Goal: Transaction & Acquisition: Purchase product/service

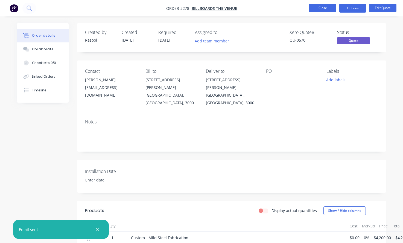
click at [327, 10] on button "Close" at bounding box center [322, 8] width 27 height 8
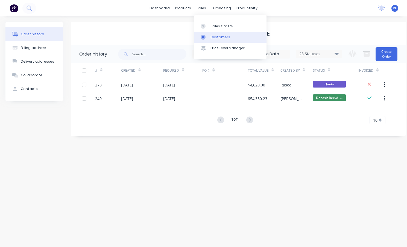
click at [214, 36] on div "Customers" at bounding box center [221, 37] width 20 height 5
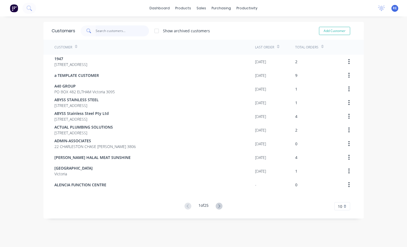
click at [127, 31] on input "text" at bounding box center [122, 30] width 53 height 11
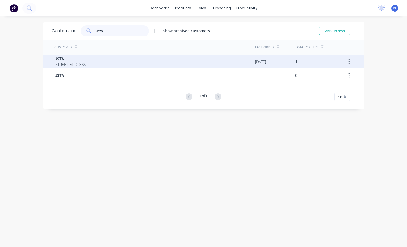
type input "usta"
click at [87, 66] on span "[STREET_ADDRESS]" at bounding box center [70, 65] width 33 height 6
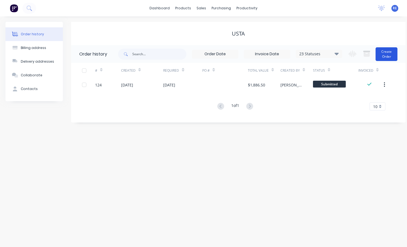
click at [381, 54] on button "Create Order" at bounding box center [387, 54] width 22 height 14
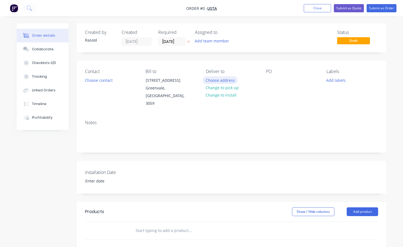
click at [222, 81] on button "Choose address" at bounding box center [220, 79] width 35 height 7
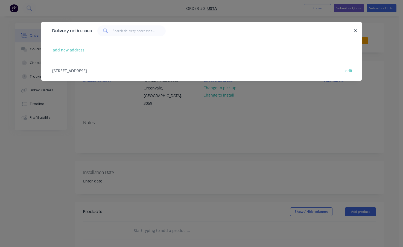
click at [115, 67] on div "[STREET_ADDRESS] edit" at bounding box center [201, 70] width 304 height 21
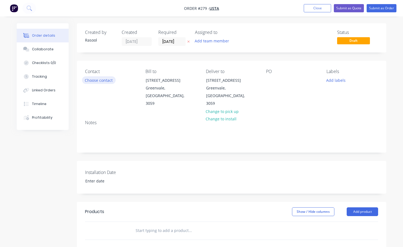
click at [108, 78] on button "Choose contact" at bounding box center [99, 79] width 34 height 7
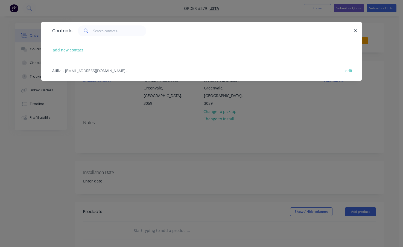
click at [94, 72] on span "- [EMAIL_ADDRESS][DOMAIN_NAME] -" at bounding box center [95, 70] width 65 height 5
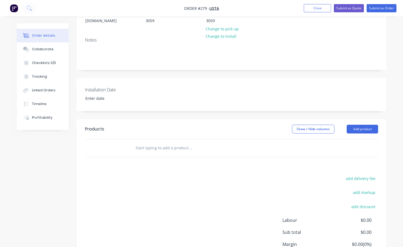
scroll to position [125, 0]
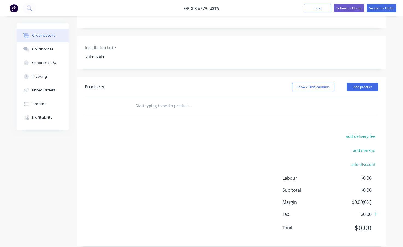
click at [180, 100] on input "text" at bounding box center [189, 105] width 109 height 11
click at [205, 187] on div "add delivery fee add markup add discount Labour $0.00 Sub total $0.00 Margin $0…" at bounding box center [231, 186] width 293 height 106
click at [282, 15] on nav "Order #279 - USTA Add product Close Submit as Quote Submit as Order" at bounding box center [201, 8] width 403 height 16
click at [230, 100] on input "scope reflex 3 door under" at bounding box center [189, 105] width 109 height 11
type input "s"
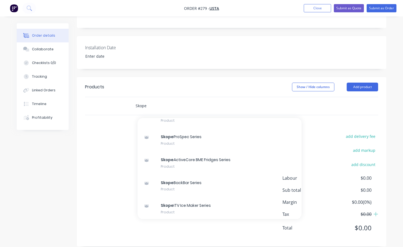
scroll to position [219, 0]
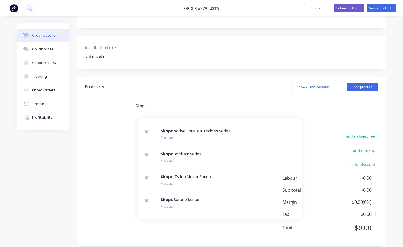
click at [171, 100] on input "Skope" at bounding box center [189, 105] width 109 height 11
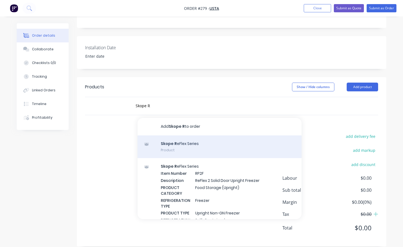
click at [168, 138] on div "Skope R eFlex Series Product" at bounding box center [220, 146] width 164 height 23
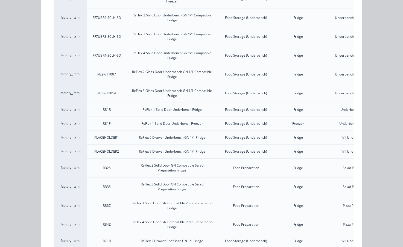
scroll to position [191, 0]
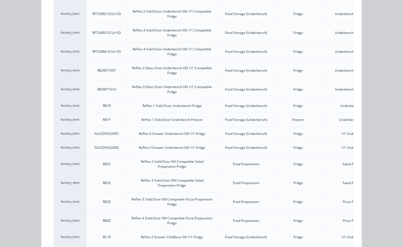
click at [54, 80] on div "factory_item" at bounding box center [70, 89] width 33 height 19
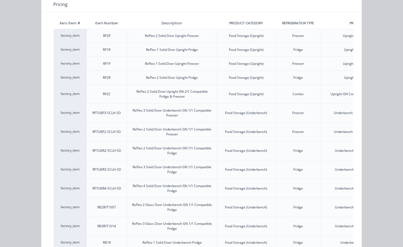
scroll to position [0, 0]
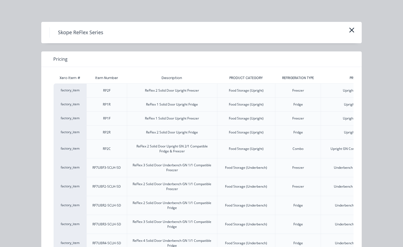
click at [353, 26] on div "Skope ReFlex Series" at bounding box center [201, 32] width 321 height 21
click at [352, 28] on icon "button" at bounding box center [352, 30] width 6 height 8
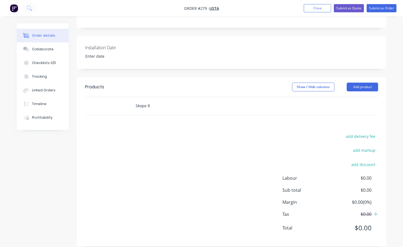
click at [174, 100] on input "Skope R" at bounding box center [189, 105] width 109 height 11
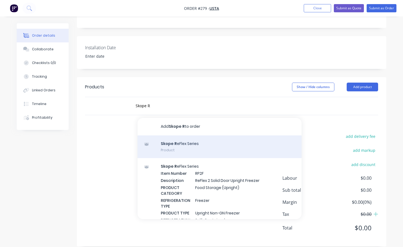
click at [179, 141] on div "Skope R eFlex Series Product" at bounding box center [220, 146] width 164 height 23
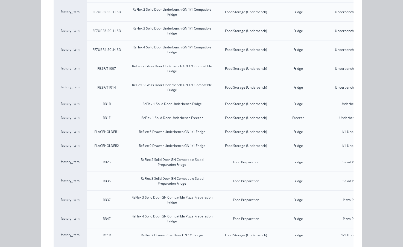
scroll to position [246, 0]
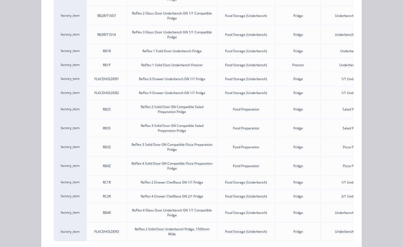
click at [179, 141] on div "ReFlex 3 Solid Door GN Compatible Pizza Preparation Fridge" at bounding box center [172, 147] width 90 height 19
click at [179, 136] on div "ReFlex 3 Solid Door GN Compatible Salad Preparation Fridge" at bounding box center [172, 128] width 90 height 19
click at [182, 113] on div "ReFlex 2 Solid Door GN Compatible Salad Preparation Fridge" at bounding box center [172, 109] width 81 height 10
drag, startPoint x: 182, startPoint y: 113, endPoint x: 175, endPoint y: 129, distance: 17.1
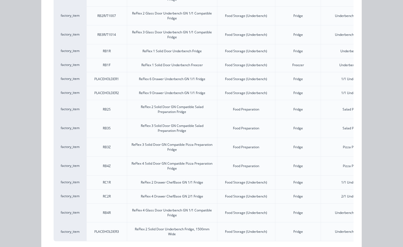
click at [175, 129] on div "ReFlex 3 Solid Door GN Compatible Salad Preparation Fridge" at bounding box center [172, 128] width 81 height 10
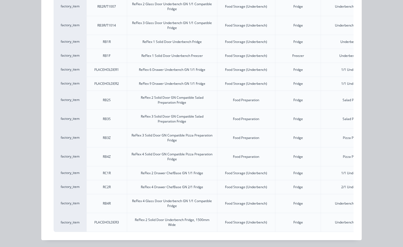
scroll to position [260, 0]
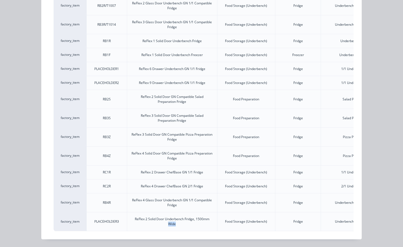
drag, startPoint x: 138, startPoint y: 240, endPoint x: 179, endPoint y: 230, distance: 41.3
click at [179, 230] on div "Skope ReFlex Series Pricing Xero Item # Item Number Description PRODUCT CATEGOR…" at bounding box center [201, 123] width 403 height 247
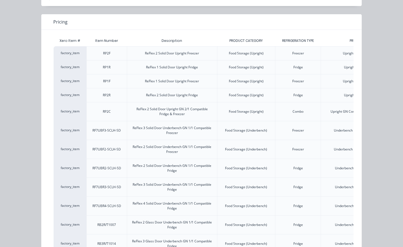
scroll to position [0, 0]
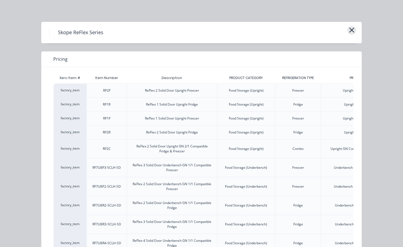
click at [352, 27] on icon "button" at bounding box center [352, 30] width 6 height 8
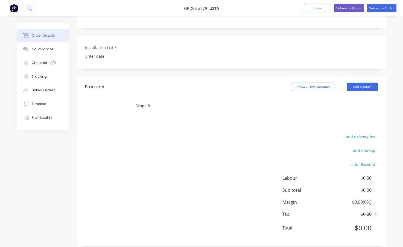
click at [196, 100] on input "Skope R" at bounding box center [189, 105] width 109 height 11
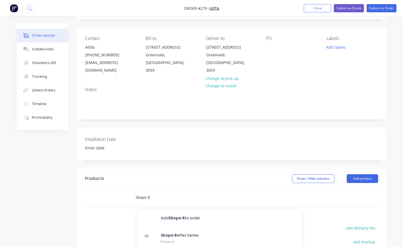
scroll to position [43, 0]
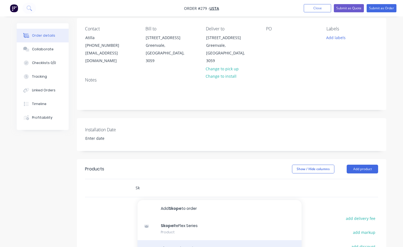
type input "S"
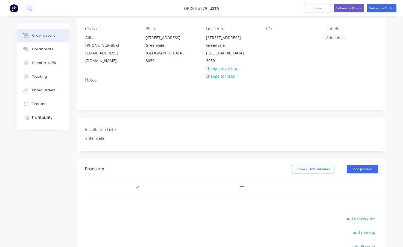
type input "r"
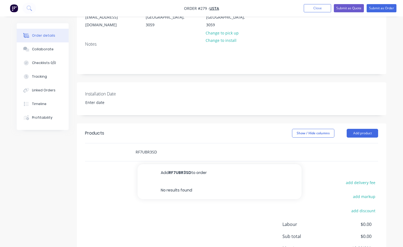
scroll to position [97, 0]
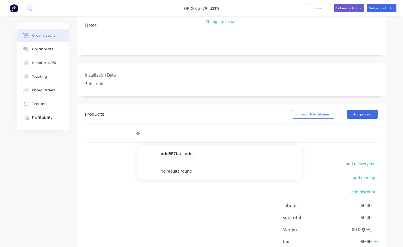
type input "R"
type input "s"
type input "Skope Re"
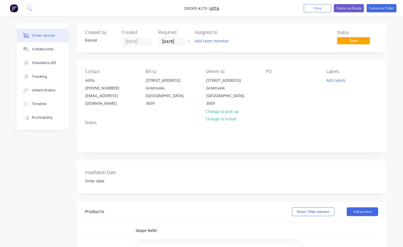
scroll to position [97, 0]
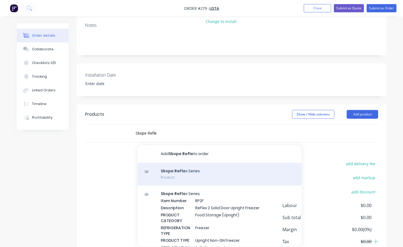
click at [149, 168] on div at bounding box center [146, 171] width 7 height 7
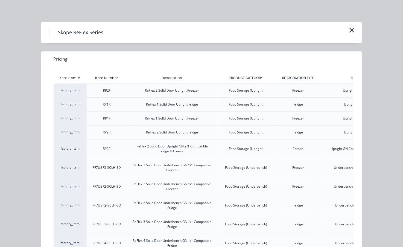
click at [114, 161] on div "RF7UBF3-SCLH-SD" at bounding box center [106, 168] width 37 height 14
click at [83, 77] on div "Xero Item #" at bounding box center [70, 77] width 33 height 11
click at [65, 109] on div "factory_item" at bounding box center [70, 104] width 33 height 14
drag, startPoint x: 65, startPoint y: 109, endPoint x: 64, endPoint y: 119, distance: 9.9
click at [64, 119] on div "factory_item" at bounding box center [70, 118] width 33 height 14
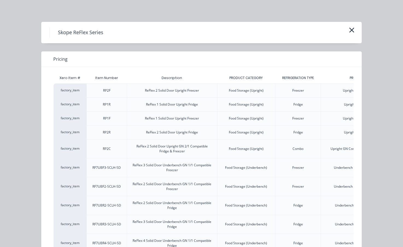
click at [72, 156] on div "factory_item" at bounding box center [70, 148] width 33 height 19
drag, startPoint x: 72, startPoint y: 156, endPoint x: 237, endPoint y: 121, distance: 168.6
click at [205, 154] on div "ReFlex 2 Solid Door Upright GN 2/1 Compatible Fridge & Freezer" at bounding box center [172, 148] width 90 height 19
click at [342, 26] on div "Skope ReFlex Series" at bounding box center [201, 32] width 321 height 21
click at [358, 27] on div "Skope ReFlex Series" at bounding box center [201, 32] width 321 height 21
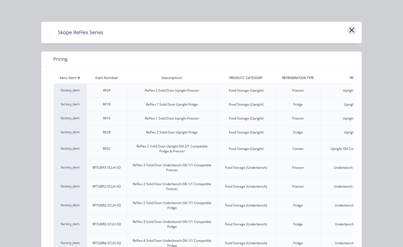
click at [350, 31] on icon "button" at bounding box center [352, 30] width 6 height 8
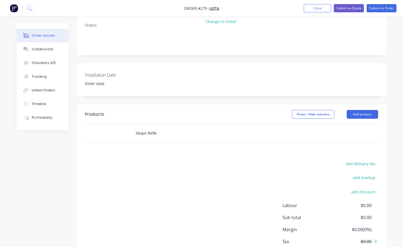
click at [168, 128] on input "Skope Refle" at bounding box center [189, 133] width 109 height 11
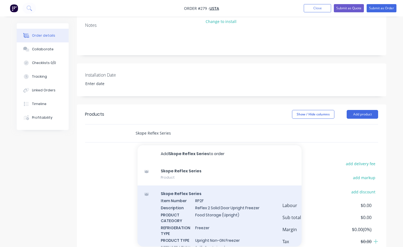
type input "Skope Reflex Series"
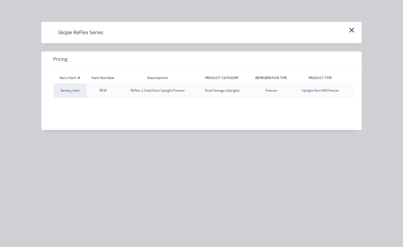
click at [129, 88] on div "ReFlex 2 Solid Door Upright Freezer" at bounding box center [157, 91] width 63 height 14
click at [83, 91] on div "factory_item" at bounding box center [70, 90] width 33 height 14
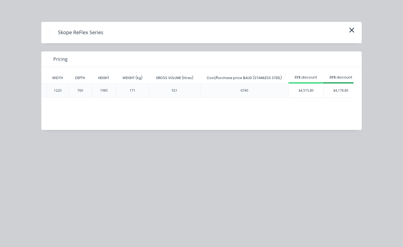
scroll to position [0, 0]
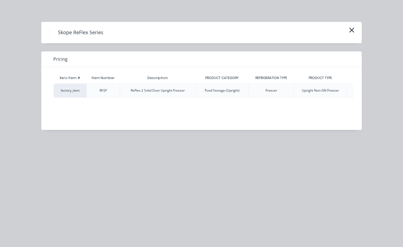
click at [345, 30] on div "Skope ReFlex Series" at bounding box center [201, 32] width 304 height 10
click at [353, 27] on icon "button" at bounding box center [352, 30] width 6 height 8
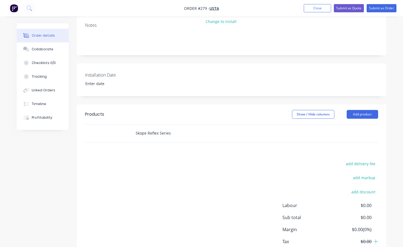
click at [218, 128] on input "Skope Reflex Series" at bounding box center [189, 133] width 109 height 11
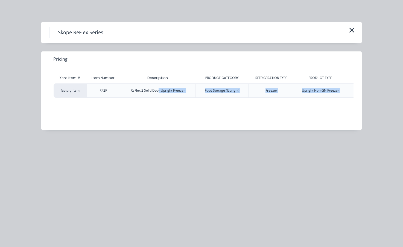
drag, startPoint x: 158, startPoint y: 134, endPoint x: 365, endPoint y: 138, distance: 207.1
click at [365, 138] on div "Skope ReFlex Series Pricing Xero Item # Item Number Description PRODUCT CATEGOR…" at bounding box center [201, 123] width 403 height 247
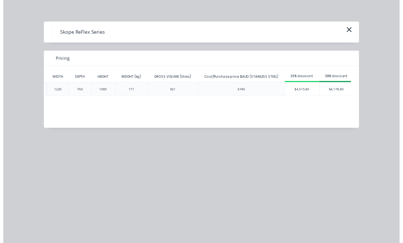
scroll to position [0, 445]
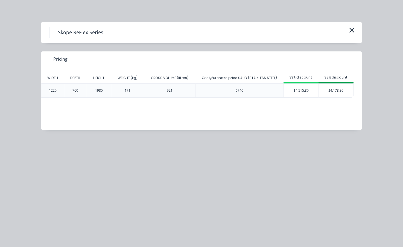
click at [216, 62] on div "Pricing" at bounding box center [201, 59] width 321 height 16
click at [304, 94] on div "$4,515.80" at bounding box center [301, 91] width 35 height 14
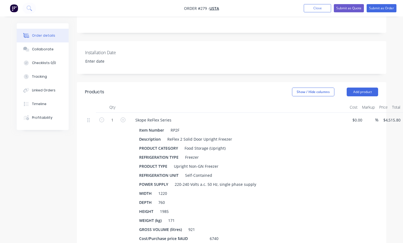
scroll to position [152, 0]
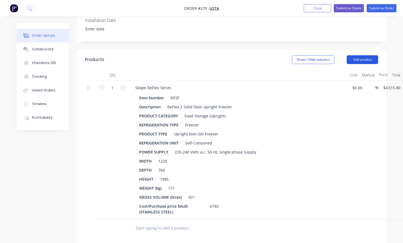
click at [358, 55] on button "Add product" at bounding box center [362, 59] width 31 height 9
click at [245, 55] on div "Show / Hide columns Add product" at bounding box center [262, 59] width 231 height 9
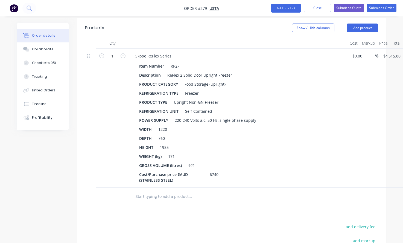
scroll to position [234, 0]
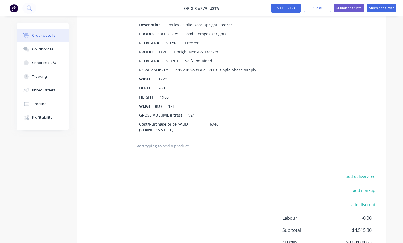
click at [180, 141] on input "text" at bounding box center [189, 146] width 109 height 11
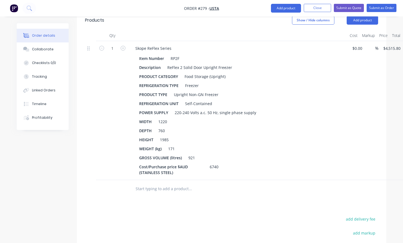
scroll to position [179, 0]
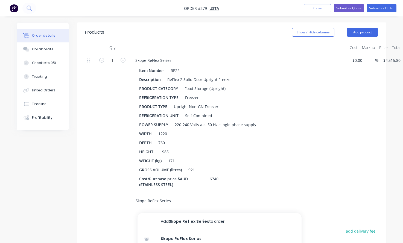
click at [153, 195] on input "Skope Reflex Series" at bounding box center [189, 200] width 109 height 11
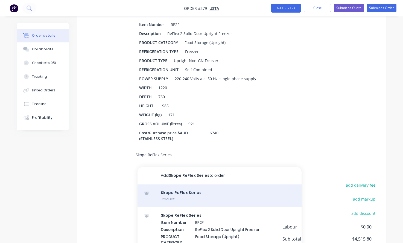
scroll to position [234, 0]
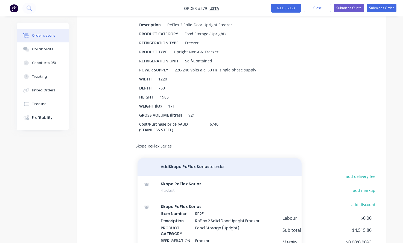
type input "Skope ReFlex Series"
click at [191, 161] on button "Add Skope ReFlex Series to order" at bounding box center [220, 167] width 164 height 18
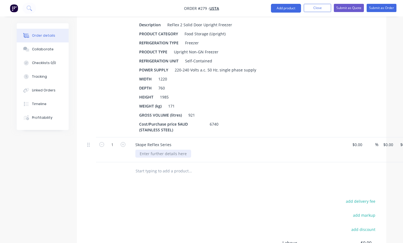
click at [173, 150] on div at bounding box center [163, 154] width 56 height 8
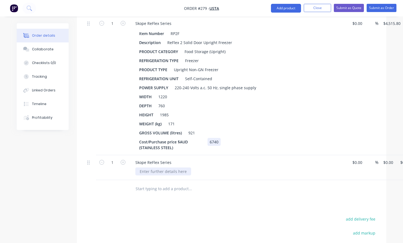
scroll to position [207, 0]
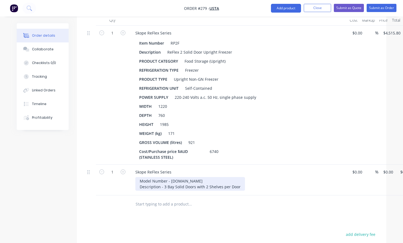
click at [138, 177] on div "Model Number - RF7.UBR.3.SD Description - 3 Bay Solid Doors with 2 Shelves per …" at bounding box center [190, 184] width 110 height 14
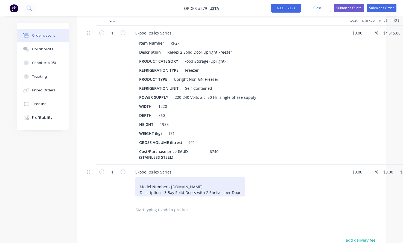
click at [142, 177] on div "Model Number - RF7.UBR.3.SD Description - 3 Bay Solid Doors with 2 Shelves per …" at bounding box center [190, 186] width 110 height 19
click at [164, 177] on div "Underbench Fridges Model Number - RF7.UBR.3.SD Description - 3 Bay Solid Doors …" at bounding box center [190, 186] width 110 height 19
click at [183, 177] on div "Underbench Fridges Model Number - RF7.UBR.3.SD Description - 3 Bay Solid Doors …" at bounding box center [190, 186] width 110 height 19
click at [239, 183] on div "Underbench Fridges Model Number - RF7.UBR.3.SD Description - 3 Bay Solid Doors …" at bounding box center [190, 186] width 110 height 19
click at [155, 177] on div "Under bench Fridges Model Number - RF7.UBR.3.SD Description - 3 Bay Solid Doors…" at bounding box center [190, 189] width 110 height 25
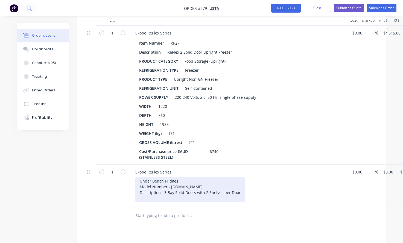
click at [238, 186] on div "Under Bench Fridges Model Number - RF7.UBR.3.SD Description - 3 Bay Solid Doors…" at bounding box center [190, 189] width 110 height 25
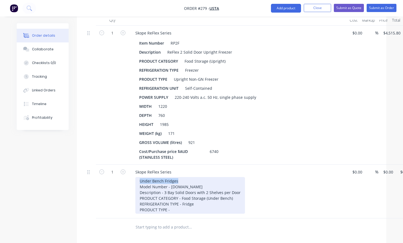
drag, startPoint x: 177, startPoint y: 172, endPoint x: 129, endPoint y: 171, distance: 48.7
click at [129, 171] on div "Skope ReFlex Series Under Bench Fridges Model Number - RF7.UBR.3.SD Description…" at bounding box center [238, 192] width 219 height 54
copy div "Under Bench Fridges"
click at [173, 203] on div "Under Bench Fridges Model Number - RF7.UBR.3.SD Description - 3 Bay Solid Doors…" at bounding box center [190, 195] width 110 height 37
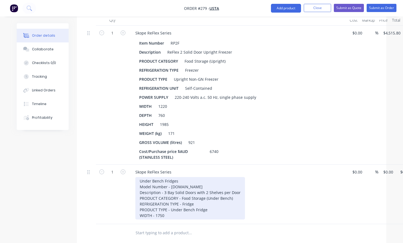
click at [187, 196] on div "Under Bench Fridges Model Number - RF7.UBR.3.SD Description - 3 Bay Solid Doors…" at bounding box center [190, 198] width 110 height 42
click at [183, 205] on div "Under Bench Fridges Model Number - RF7.UBR.3.SD Description - 3 Bay Solid Doors…" at bounding box center [190, 198] width 110 height 42
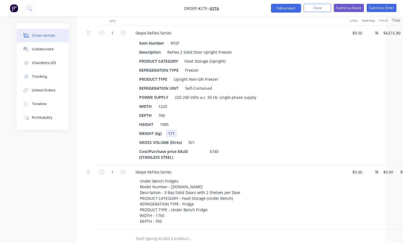
click at [208, 129] on div "WEIGHT (kg) 171" at bounding box center [237, 133] width 200 height 8
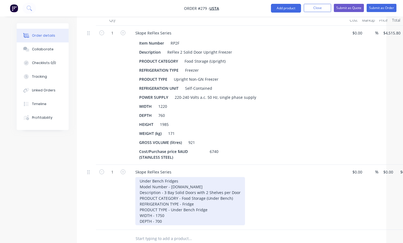
click at [172, 211] on div "Under Bench Fridges Model Number - RF7.UBR.3.SD Description - 3 Bay Solid Doors…" at bounding box center [190, 201] width 110 height 48
click at [174, 217] on div "Under Bench Fridges Model Number - RF7.UBR.3.SD Description - 3 Bay Solid Doors…" at bounding box center [190, 204] width 110 height 54
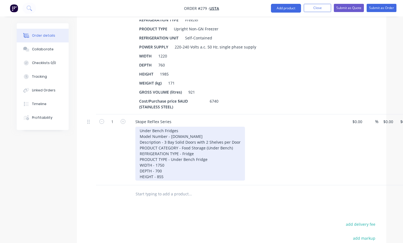
scroll to position [261, 0]
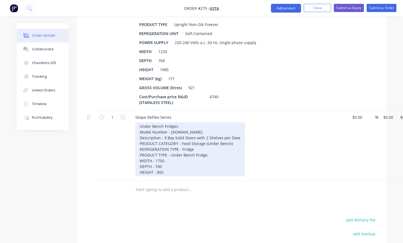
click at [165, 163] on div "Under Bench Fridges Model Number - RF7.UBR.3.SD Description - 3 Bay Solid Doors…" at bounding box center [190, 149] width 110 height 54
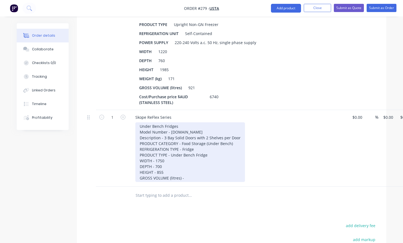
click at [189, 168] on div "Under Bench Fridges Model Number - RF7.UBR.3.SD Description - 3 Bay Solid Doors…" at bounding box center [190, 152] width 110 height 60
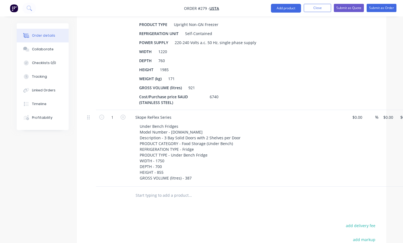
click at [260, 161] on div "Under Bench Fridges Model Number - RF7.UBR.3.SD Description - 3 Bay Solid Doors…" at bounding box center [240, 152] width 210 height 60
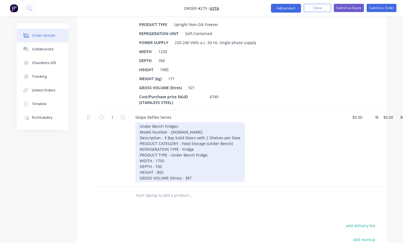
click at [175, 143] on div "Under Bench Fridges Model Number - RF7.UBR.3.SD Description - 3 Bay Solid Doors…" at bounding box center [190, 152] width 110 height 60
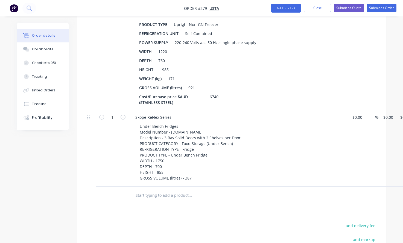
click at [251, 139] on div "Under Bench Fridges Model Number - RF7.UBR.3.SD Description - 3 Bay Solid Doors…" at bounding box center [240, 152] width 210 height 60
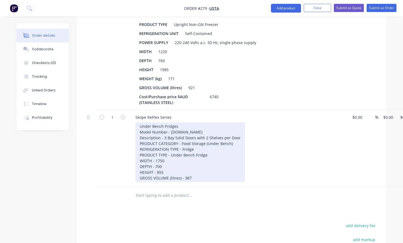
click at [192, 170] on div "Under Bench Fridges Model Number - RF7.UBR.3.SD Description - 3 Bay Solid Doors…" at bounding box center [190, 152] width 110 height 60
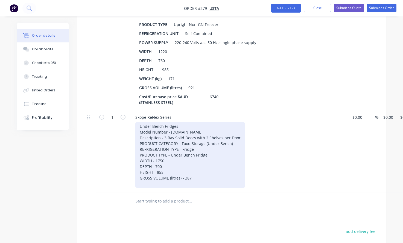
click at [181, 165] on div "Under Bench Fridges Model Number - RF7.UBR.3.SD Description - 3 Bay Solid Doors…" at bounding box center [190, 154] width 110 height 65
click at [174, 169] on div "Under Bench Fridges Model Number - RF7.UBR.3.SD Description - 3 Bay Solid Doors…" at bounding box center [190, 154] width 110 height 65
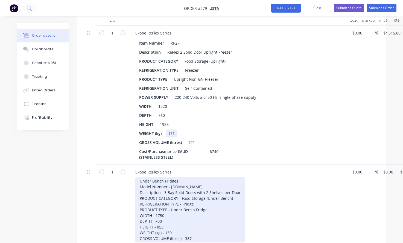
scroll to position [234, 0]
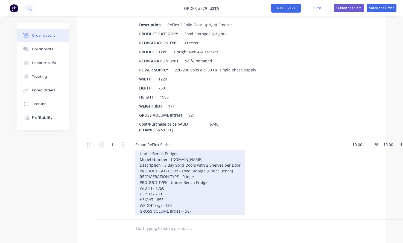
click at [208, 171] on div "Under Bench Fridges Model Number - RF7.UBR.3.SD Description - 3 Bay Solid Doors…" at bounding box center [190, 182] width 110 height 65
click at [207, 176] on div "Under Bench Fridges Model Number - RF7.UBR.3.SD Description - 3 Bay Solid Doors…" at bounding box center [190, 182] width 110 height 65
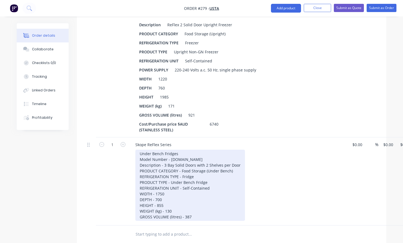
click at [217, 171] on div "Under Bench Fridges Model Number - RF7.UBR.3.SD Description - 3 Bay Solid Doors…" at bounding box center [190, 185] width 110 height 71
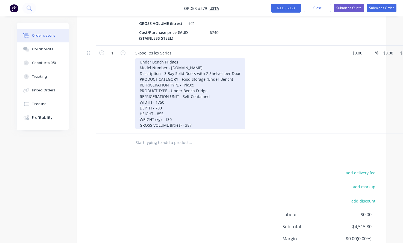
scroll to position [316, 0]
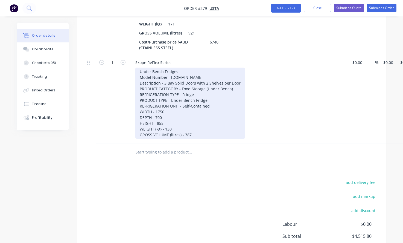
click at [218, 101] on div "Under Bench Fridges Model Number - RF7.UBR.3.SD Description - 3 Bay Solid Doors…" at bounding box center [190, 103] width 110 height 71
click at [173, 102] on div "Under Bench Fridges Model Number - RF7.UBR.3.SD Description - 3 Bay Solid Doors…" at bounding box center [190, 103] width 110 height 71
click at [165, 103] on div "Under Bench Fridges Model Number - RF7.UBR.3.SD Description - 3 Bay Solid Doors…" at bounding box center [190, 103] width 110 height 71
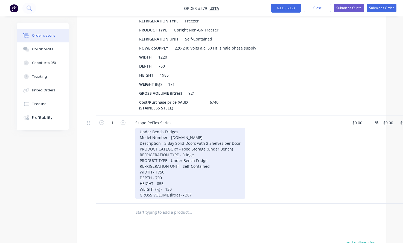
scroll to position [289, 0]
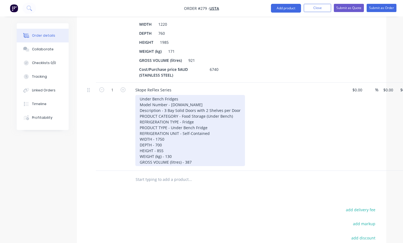
click at [200, 107] on div "Under Bench Fridges Model Number - RF7.UBR.3.SD Description - 3 Bay Solid Doors…" at bounding box center [190, 130] width 110 height 71
click at [173, 107] on div "Under Bench Fridges Model Number - RF7.UBR.3.SD Description - 3 Bay Solid Doors…" at bounding box center [190, 130] width 110 height 71
click at [156, 101] on div "Under Bench Fridges Model Number - RF7.UBR.3.SD Description - 3 Bay Solid Doors…" at bounding box center [190, 130] width 110 height 71
click at [191, 118] on div "Under Bench Fridges Model Number - RF7.UBR.3.SD Description - 3 Bay Solid Doors…" at bounding box center [190, 130] width 110 height 71
click at [161, 101] on div "Under Bench Fridges Model Number - RF7.UBR.3.SD Description - 3 Bay Solid Doors…" at bounding box center [190, 130] width 110 height 71
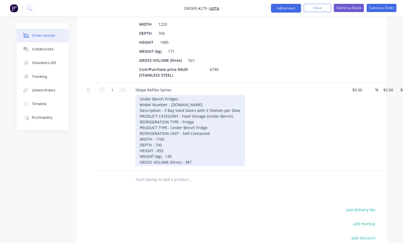
click at [172, 133] on div "Under Bench Fridges Model Number - RF7.UBR.3.SD Description - 3 Bay Solid Doors…" at bounding box center [190, 130] width 110 height 71
click at [190, 107] on div "Under Bench Fridges Model Number - RF7.UBR.3.SD Description - 3 Bay Solid Doors…" at bounding box center [190, 130] width 110 height 71
click at [191, 156] on div "Under Bench Fridges Model Number - RF7.UBR.3.SD Description - 3 Bay Solid Doors…" at bounding box center [190, 130] width 110 height 71
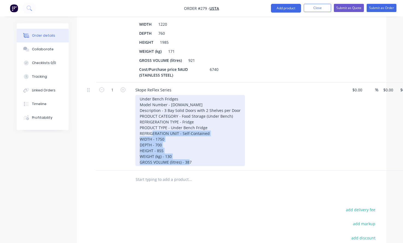
drag, startPoint x: 193, startPoint y: 153, endPoint x: 155, endPoint y: 127, distance: 46.8
click at [155, 127] on div "Under Bench Fridges Model Number - RF7.UBR.3.SD Description - 3 Bay Solid Doors…" at bounding box center [190, 130] width 110 height 71
click at [174, 128] on div "Under Bench Fridges Model Number - RF7.UBR.3.SD Description - 3 Bay Solid Doors…" at bounding box center [190, 130] width 110 height 71
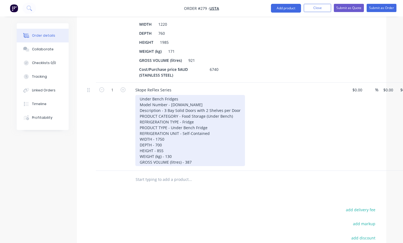
click at [197, 115] on div "Under Bench Fridges Model Number - RF7.UBR.3.SD Description - 3 Bay Solid Doors…" at bounding box center [190, 130] width 110 height 71
click at [234, 109] on div "Under Bench Fridges Model Number - RF7.UBR.3.SD Description - 3 Bay Solid Doors…" at bounding box center [190, 130] width 110 height 71
click at [210, 129] on div "Under Bench Fridges Model Number - RF7.UBR.3.SD Description - 3 Bay Solid Doors…" at bounding box center [190, 130] width 110 height 71
drag, startPoint x: 213, startPoint y: 127, endPoint x: 134, endPoint y: 124, distance: 78.5
click at [134, 124] on div "Skope ReFlex Series Under Bench Fridges Model Number - RF7.UBR.3.SD Description…" at bounding box center [238, 127] width 219 height 88
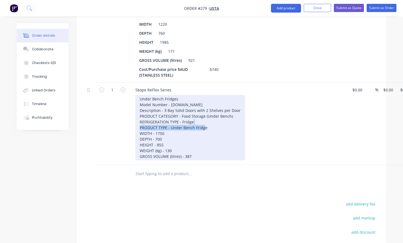
drag, startPoint x: 209, startPoint y: 120, endPoint x: 129, endPoint y: 120, distance: 79.9
click at [129, 120] on div "Skope ReFlex Series Under Bench Fridges Model Number - RF7.UBR.3.SD Description…" at bounding box center [238, 124] width 219 height 82
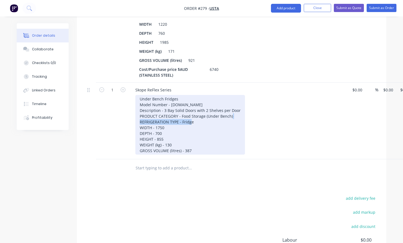
drag, startPoint x: 194, startPoint y: 115, endPoint x: 140, endPoint y: 112, distance: 53.7
click at [140, 112] on div "Under Bench Fridges Model Number - RF7.UBR.3.SD Description - 3 Bay Solid Doors…" at bounding box center [190, 125] width 110 height 60
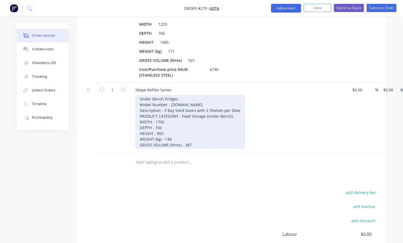
click at [178, 95] on div "Under Bench Fridges Model Number - RF7.UBR.3.SD Description - 3 Bay Solid Doors…" at bounding box center [190, 122] width 110 height 54
click at [182, 97] on div "Under Bench Fridges Model Number - RF7.UBR.3.SD Description - 3 Bay Solid Doors…" at bounding box center [190, 122] width 110 height 54
click at [179, 95] on div "Under Bench Fridges Model Number - RF7.UBR.3.SD Description - 3 Bay Solid Doors…" at bounding box center [190, 122] width 110 height 54
click at [176, 95] on div "Under Bench Fridges Model Number - RF7.UBR.3.SD Description - 3 Bay Solid Doors…" at bounding box center [190, 122] width 110 height 54
drag, startPoint x: 184, startPoint y: 92, endPoint x: 141, endPoint y: 88, distance: 44.0
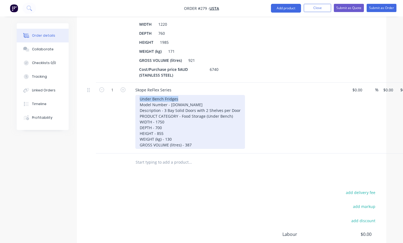
click at [141, 95] on div "Under Bench Fridges Model Number - RF7.UBR.3.SD Description - 3 Bay Solid Doors…" at bounding box center [190, 122] width 110 height 54
click at [225, 130] on div "Under Bench Fridges Model Number - RF7.UBR.3.SD Description - 3 Bay Solid Doors…" at bounding box center [190, 122] width 110 height 54
click at [230, 107] on div "Under Bench Fridges Model Number - RF7.UBR.3.SD Description - 3 Bay Solid Doors…" at bounding box center [190, 122] width 110 height 54
click at [235, 106] on div "Under Bench Fridges Model Number - RF7.UBR.3.SD Description - 3 Bay Solid Doors…" at bounding box center [190, 122] width 110 height 54
click at [193, 95] on div "Under Bench Fridges Model Number - RF7.UBR.3.SD Description - 3 Bay Solid Doors…" at bounding box center [190, 122] width 110 height 54
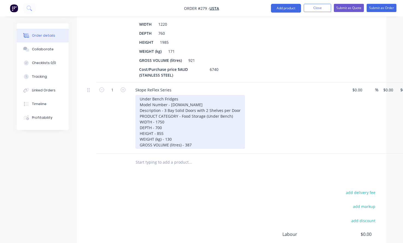
click at [225, 101] on div "Under Bench Fridges Model Number - RF7.UBR.3.SD Description - 3 Bay Solid Doors…" at bounding box center [190, 122] width 110 height 54
drag, startPoint x: 238, startPoint y: 103, endPoint x: 180, endPoint y: 102, distance: 57.7
click at [180, 102] on div "Under Bench Fridges Model Number - RF7.UBR.3.SD Description - 3 Bay Solid Doors…" at bounding box center [190, 122] width 110 height 54
click at [197, 110] on div "Under Bench Fridges Model Number - RF7.UBR.3.SD Description - 3 Bay Solid Doors…" at bounding box center [190, 122] width 110 height 54
drag, startPoint x: 231, startPoint y: 108, endPoint x: 117, endPoint y: 106, distance: 114.1
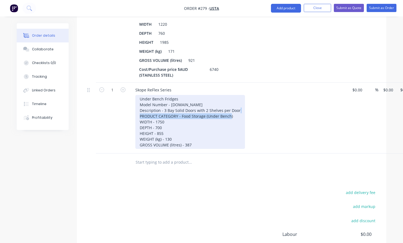
click at [117, 106] on div "1 Skope ReFlex Series Under Bench Fridges Model Number - RF7.UBR.3.SD Descripti…" at bounding box center [231, 118] width 293 height 71
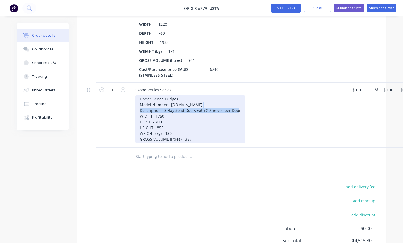
drag, startPoint x: 240, startPoint y: 104, endPoint x: 136, endPoint y: 104, distance: 103.6
click at [136, 104] on div "Under Bench Fridges Model Number - RF7.UBR.3.SD Description - 3 Bay Solid Doors…" at bounding box center [190, 119] width 110 height 48
drag, startPoint x: 177, startPoint y: 89, endPoint x: 114, endPoint y: 89, distance: 62.4
click at [114, 89] on div "1 Skope ReFlex Series Under Bench Fridges Model Number - RF7.UBR.3.SD Descripti…" at bounding box center [231, 115] width 293 height 65
copy div "Under Bench Fridges"
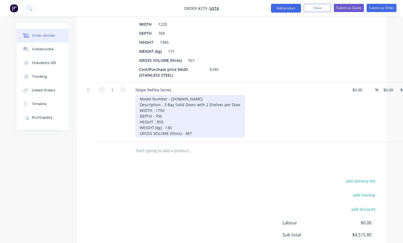
click at [138, 97] on div "Model Number - RF7.UBR.3.SD Description - 3 Bay Solid Doors with 2 Shelves per …" at bounding box center [190, 116] width 110 height 42
click at [240, 97] on div "Model Number - RF7.UBR.3.SD Description - 3 Bay Solid Doors with 2 Shelves per …" at bounding box center [190, 116] width 110 height 42
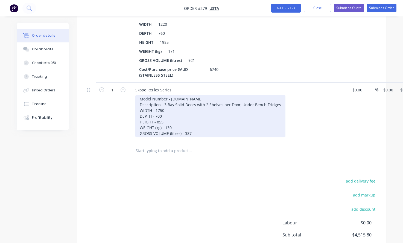
click at [241, 95] on div "Model Number - RF7.UBR.3.SD Description - 3 Bay Solid Doors with 2 Shelves per …" at bounding box center [210, 116] width 150 height 42
click at [254, 96] on div "Model Number - RF7.UBR.3.SD Description - 3 Bay Solid Doors with 2 Shelves per …" at bounding box center [210, 116] width 150 height 42
click at [265, 98] on div "Model Number - RF7.UBR.3.SD Description - 3 Bay Solid Doors with 2 Shelves per …" at bounding box center [210, 116] width 150 height 42
click at [224, 106] on div "Model Number - RF7.UBR.3.SD Description - 3 Bay Solid Doors with 2 Shelves per …" at bounding box center [209, 116] width 149 height 42
click at [181, 101] on div "Model Number - RF7.UBR.3.SD Description - 3 Bay Solid Doors with 2 Shelves per …" at bounding box center [209, 116] width 149 height 42
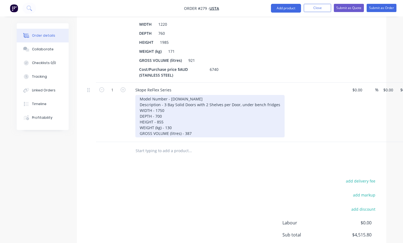
click at [246, 99] on div "Model Number - RF7.UBR.3.SD Description - 3 Bay Solid Doors with 2 Shelves per …" at bounding box center [209, 116] width 149 height 42
click at [260, 96] on div "Model Number - RF7.UBR.3.SD Description - 3 Bay Solid Doors with 2 Shelves per …" at bounding box center [209, 116] width 149 height 42
click at [276, 97] on div "Model Number - RF7.UBR.3.SD Description - 3 Bay Solid Doors with 2 Shelves per …" at bounding box center [209, 116] width 149 height 42
click at [235, 95] on div "Model Number - RF7.UBR.3.SD Description - 3 Bay Solid Doors with 2 Shelves per …" at bounding box center [208, 116] width 147 height 42
click at [242, 98] on div "Model Number - RF7.UBR.3.SD Description - 3 Bay Solid Doors with 2 Shelves per …" at bounding box center [208, 116] width 147 height 42
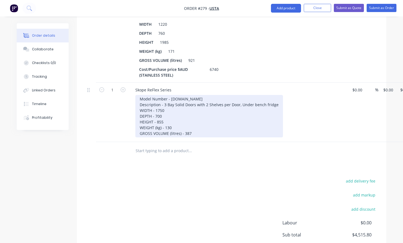
click at [254, 97] on div "Model Number - RF7.UBR.3.SD Description - 3 Bay Solid Doors with 2 Shelves per …" at bounding box center [209, 116] width 148 height 42
click at [266, 97] on div "Model Number - RF7.UBR.3.SD Description - 3 Bay Solid Doors with 2 Shelves per …" at bounding box center [209, 116] width 148 height 42
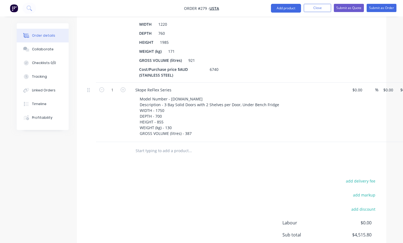
click at [366, 92] on div "%" at bounding box center [372, 112] width 14 height 59
type input "0"
click at [378, 83] on div "1 Skope ReFlex Series Model Number - RF7.UBR.3.SD Description - 3 Bay Solid Doo…" at bounding box center [231, 112] width 293 height 59
type input "$4,945.00"
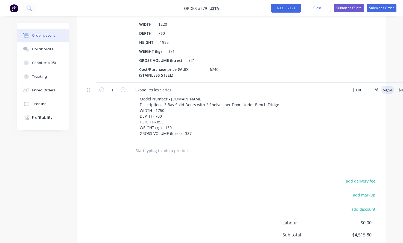
click at [380, 96] on div "$4,945.00 4945" at bounding box center [386, 112] width 16 height 59
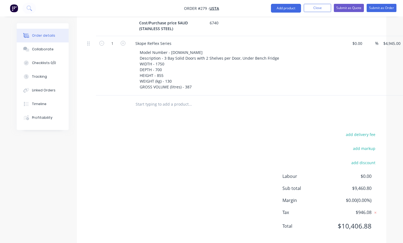
scroll to position [337, 0]
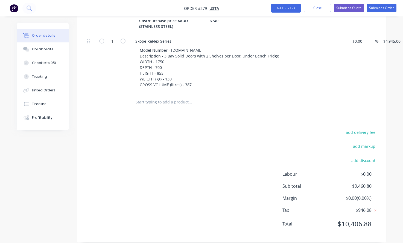
click at [184, 97] on input "text" at bounding box center [189, 102] width 109 height 11
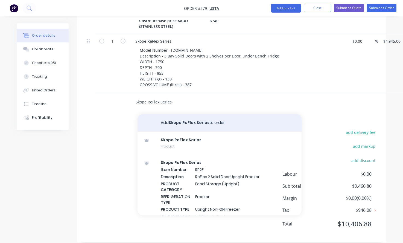
type input "Skope ReFlex Series"
click at [186, 116] on button "Add Skope ReFlex Series to order" at bounding box center [220, 123] width 164 height 18
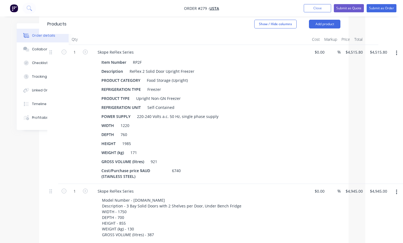
scroll to position [144, 38]
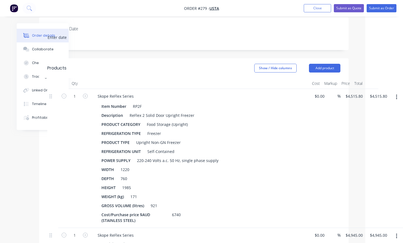
click at [395, 92] on button "button" at bounding box center [396, 97] width 13 height 10
click at [372, 140] on div "Delete" at bounding box center [377, 144] width 42 height 8
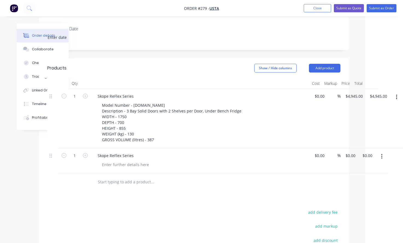
click at [380, 152] on button "button" at bounding box center [381, 157] width 13 height 10
click at [353, 189] on div "Delete" at bounding box center [362, 193] width 42 height 8
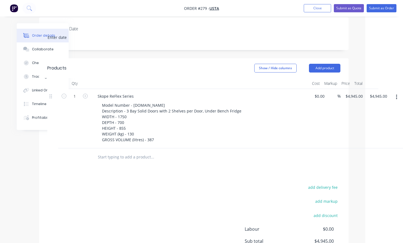
click at [398, 92] on button "button" at bounding box center [396, 97] width 13 height 10
click at [380, 107] on div "Duplicate" at bounding box center [377, 111] width 42 height 8
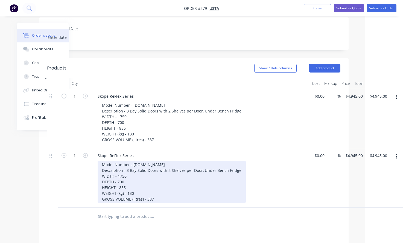
click at [158, 168] on div "Model Number - RF7.UBR.3.SD Description - 3 Bay Solid Doors with 2 Shelves per …" at bounding box center [172, 182] width 148 height 42
click at [175, 162] on div "Model Number - RF7.UBR.3.SD Description - 3 Bay Solid Doors with 2 Shelves per …" at bounding box center [172, 182] width 148 height 42
click at [166, 161] on div "Model Number - RF7.UBR.3.SD Description - 3 Bay Solid Doors with 2 Shelves per …" at bounding box center [172, 182] width 148 height 42
click at [214, 176] on div "Model Number - RF7.UBR.3.SD Description - 3 Bay Solid Doors with 2 Shelves per …" at bounding box center [172, 182] width 148 height 42
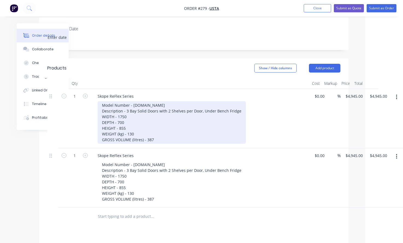
click at [137, 101] on div "Model Number - RF7.UBR.3.SD Description - 3 Bay Solid Doors with 2 Shelves per …" at bounding box center [172, 122] width 148 height 42
click at [102, 101] on div "Model Number - RF7.UBR.3.SD Description - 3 Bay Solid Doors with 2 Shelves per …" at bounding box center [172, 122] width 148 height 42
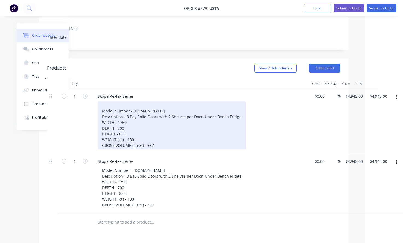
click at [120, 101] on div "Model Number - RF7.UBR.3.SD Description - 3 Bay Solid Doors with 2 Shelves per …" at bounding box center [172, 125] width 148 height 48
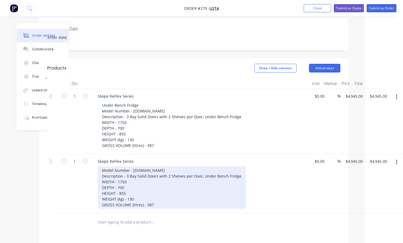
click at [98, 166] on div "Model Number - RF7.UBR.3.SD Description - 3 Bay Solid Doors with 2 Shelves per …" at bounding box center [172, 187] width 148 height 42
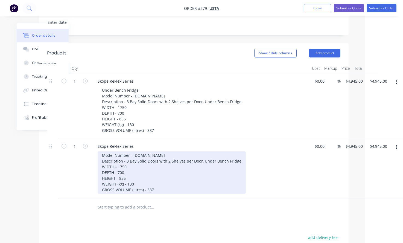
scroll to position [171, 38]
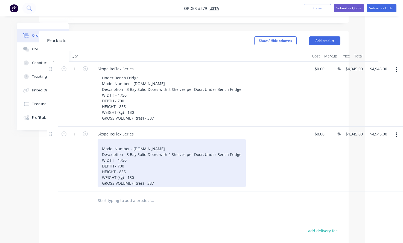
click at [112, 139] on div "Model Number - RF7.UBR.3.SD Description - 3 Bay Solid Doors with 2 Shelves per …" at bounding box center [172, 163] width 148 height 48
click at [159, 139] on div "Upright Freezer Model Number - RF7.UBR.3.SD Description - 3 Bay Solid Doors wit…" at bounding box center [172, 163] width 148 height 48
click at [159, 142] on div "Upright Freezer Model Number - RF7.UBR.3.SD Description - 3 Bay Solid Doors wit…" at bounding box center [172, 163] width 148 height 48
drag, startPoint x: 187, startPoint y: 132, endPoint x: 183, endPoint y: 131, distance: 3.3
click at [186, 139] on div "Upright Freezer Model Number - RF7.UPF.1.SD Description - 3 Bay Solid Doors wit…" at bounding box center [172, 163] width 148 height 48
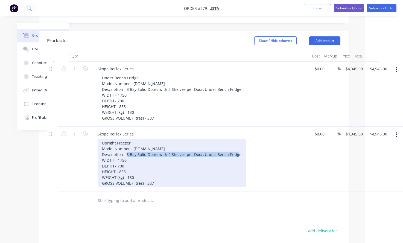
drag, startPoint x: 238, startPoint y: 147, endPoint x: 127, endPoint y: 147, distance: 110.5
click at [127, 147] on div "Upright Freezer Model Number - RF7.UPF.1.SD Description - 3 Bay Solid Doors wit…" at bounding box center [172, 163] width 148 height 48
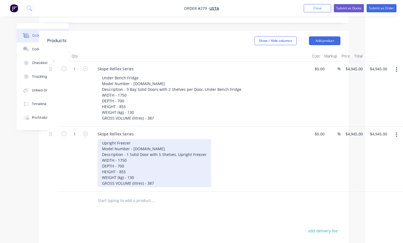
click at [133, 155] on div "Upright Freezer Model Number - RF7.UPF.1.SD Description - 1 Solid Door with 5 S…" at bounding box center [154, 163] width 113 height 48
click at [133, 152] on div "Upright Freezer Model Number - RF7.UPF.1.SD Description - 1 Solid Door with 5 S…" at bounding box center [154, 163] width 113 height 48
click at [187, 154] on div "Upright Freezer Model Number - RF7.UPF.1.SD Description - 1 Solid Door with 5 S…" at bounding box center [154, 163] width 113 height 48
click at [124, 159] on div "Upright Freezer Model Number - RF7.UPF.1.SD Description - 1 Solid Door with 5 S…" at bounding box center [154, 163] width 113 height 48
click at [127, 162] on div "Upright Freezer Model Number - RF7.UPF.1.SD Description - 1 Solid Door with 5 S…" at bounding box center [154, 163] width 113 height 48
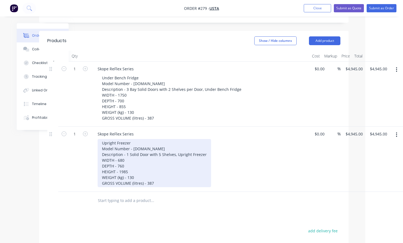
click at [134, 168] on div "Upright Freezer Model Number - RF7.UPF.1.SD Description - 1 Solid Door with 5 S…" at bounding box center [154, 163] width 113 height 48
click at [153, 174] on div "Upright Freezer Model Number - RF7.UPF.1.SD Description - 1 Solid Door with 5 S…" at bounding box center [154, 163] width 113 height 48
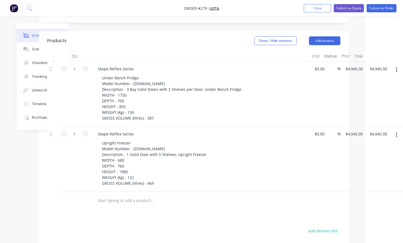
click at [225, 198] on div at bounding box center [189, 201] width 197 height 18
type input "4945"
click at [340, 127] on div "1 Skope ReFlex Series Upright Freezer Model Number - RF7.UPF.1.SD Description -…" at bounding box center [193, 159] width 293 height 65
type input "$5,700.00"
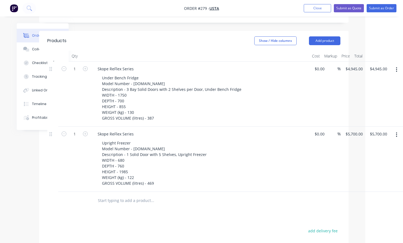
click at [268, 200] on div at bounding box center [189, 201] width 197 height 18
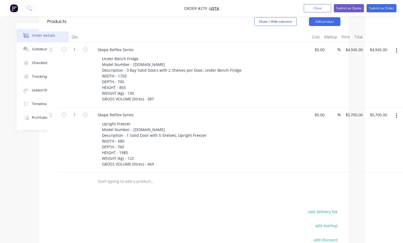
scroll to position [198, 38]
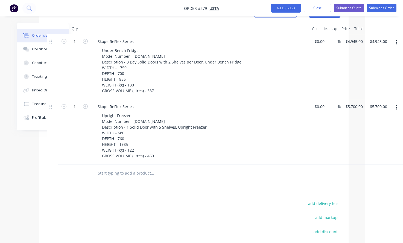
drag, startPoint x: 224, startPoint y: 12, endPoint x: 228, endPoint y: 10, distance: 4.3
click at [224, 12] on nav "Order #279 - USTA Add product Close Submit as Quote Submit as Order" at bounding box center [201, 8] width 403 height 16
click at [151, 168] on input "text" at bounding box center [152, 173] width 109 height 11
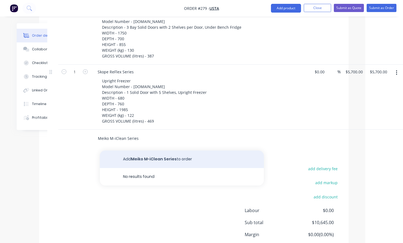
scroll to position [242, 38]
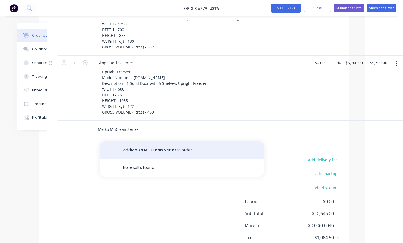
type input "Meiko M-iClean Series"
click at [132, 145] on button "Add Meiko M-iClean Series to order" at bounding box center [182, 150] width 164 height 18
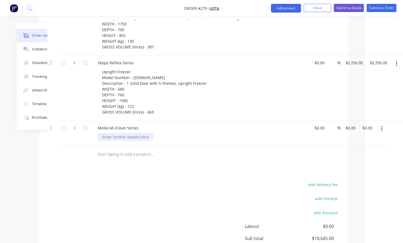
click at [127, 133] on div at bounding box center [126, 137] width 56 height 8
drag, startPoint x: 138, startPoint y: 132, endPoint x: 141, endPoint y: 130, distance: 3.5
click at [138, 133] on div at bounding box center [126, 137] width 56 height 8
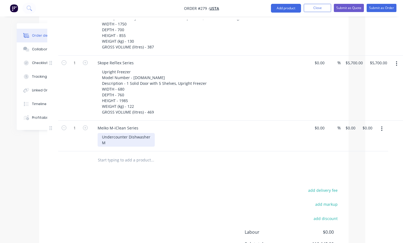
click at [117, 133] on div "Undercounter Dishwasher M" at bounding box center [126, 140] width 57 height 14
click at [108, 133] on div "Undercounter Dishwasher M" at bounding box center [126, 140] width 57 height 14
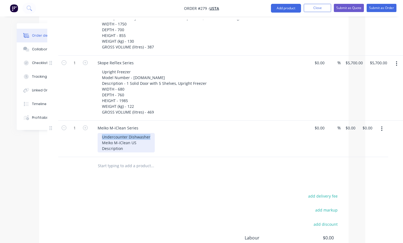
drag, startPoint x: 148, startPoint y: 129, endPoint x: 99, endPoint y: 129, distance: 49.2
click at [99, 133] on div "Undercounter Dishwasher Meiko M-iClean US Description" at bounding box center [126, 142] width 57 height 19
copy div "Undercounter Dishwasher"
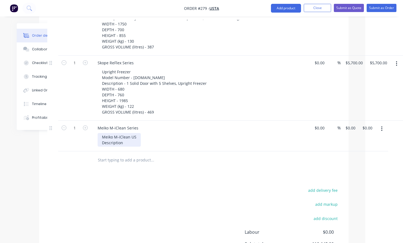
click at [98, 135] on div "Meiko M-iClean US Description" at bounding box center [119, 140] width 43 height 14
click at [125, 136] on div "Meiko M-iClean US Description" at bounding box center [119, 140] width 43 height 14
click at [138, 133] on div "Meiko M-iClean US Description - Undercounter Dishwasher" at bounding box center [139, 140] width 82 height 14
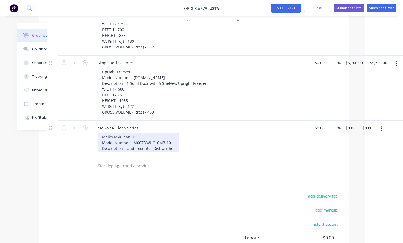
click at [173, 139] on div "Meiko M-iClean US Model Number - M007DWUC10M3-10 Description - Undercounter Dis…" at bounding box center [139, 142] width 82 height 19
click at [176, 139] on div "Meiko M-iClean US Model Number - M007DWUC10M3-10 Description - Undercounter Dis…" at bounding box center [139, 142] width 82 height 19
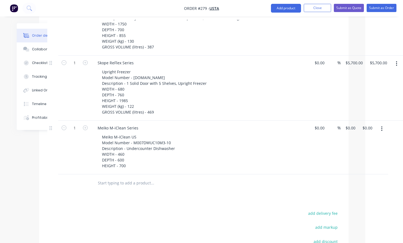
click at [231, 145] on div "Meiko M-iClean US Model Number - M007DWUC10M3-10 Description - Undercounter Dis…" at bounding box center [203, 151] width 210 height 37
click at [350, 124] on input "0" at bounding box center [351, 128] width 13 height 8
type input "$6,066.00"
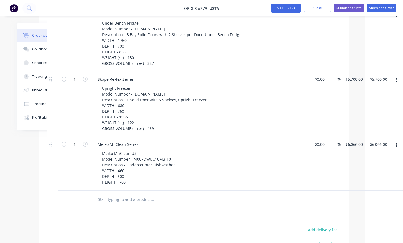
scroll to position [269, 38]
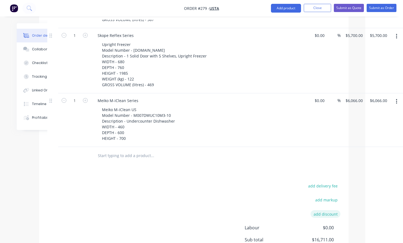
click at [327, 210] on button "add discount" at bounding box center [326, 213] width 30 height 7
drag, startPoint x: 315, startPoint y: 205, endPoint x: 318, endPoint y: 205, distance: 3.0
click at [315, 210] on input at bounding box center [319, 214] width 25 height 8
type input "7"
click input "submit" at bounding box center [0, 0] width 0 height 0
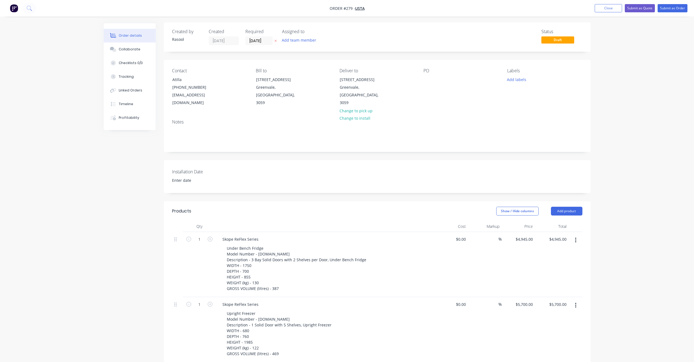
scroll to position [0, 0]
click at [189, 83] on div "Atilla" at bounding box center [194, 81] width 45 height 8
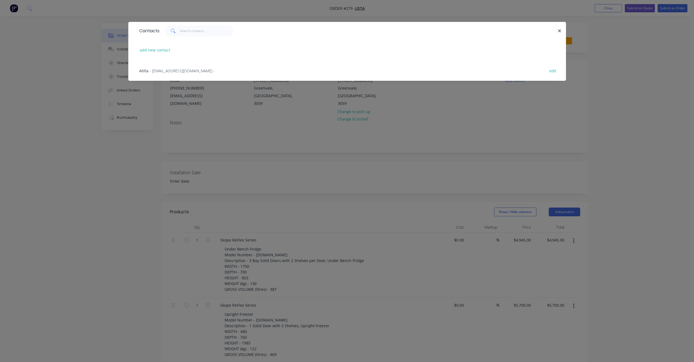
click at [399, 120] on div "Contacts add new contact Atilla - atilla@toplu.com.au - edit" at bounding box center [347, 181] width 694 height 362
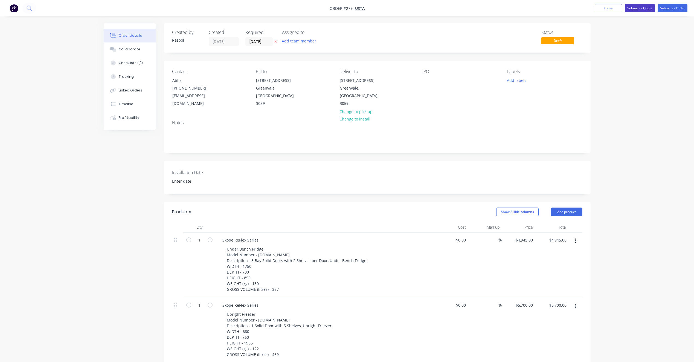
click at [403, 7] on button "Submit as Quote" at bounding box center [640, 8] width 30 height 8
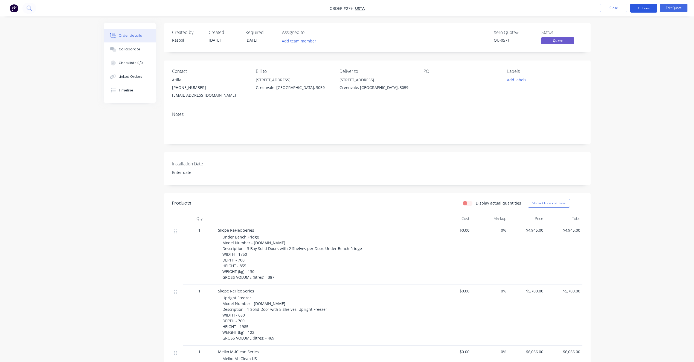
click at [403, 9] on button "Options" at bounding box center [643, 8] width 27 height 9
click at [403, 31] on div "Quote" at bounding box center [627, 33] width 50 height 8
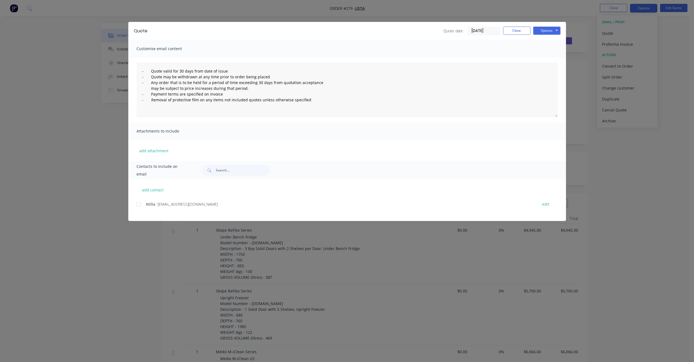
scroll to position [27, 0]
click at [138, 203] on div at bounding box center [138, 204] width 11 height 11
click at [151, 188] on button "add contact" at bounding box center [152, 189] width 33 height 8
select select "AU"
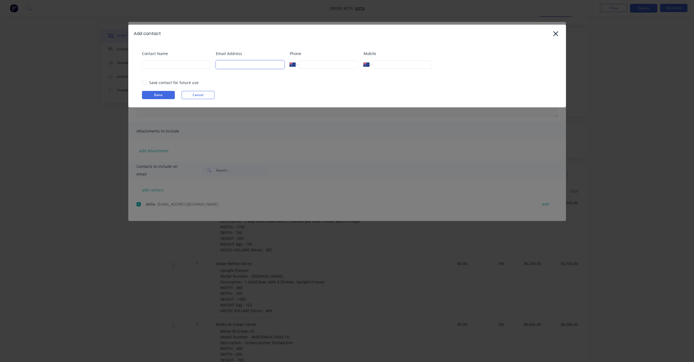
click at [230, 66] on input at bounding box center [250, 64] width 68 height 8
type input "U"
type input "umran_19_88@hotmail.com"
click at [195, 69] on div "Contact Name" at bounding box center [176, 63] width 68 height 24
click at [195, 65] on input at bounding box center [176, 64] width 68 height 8
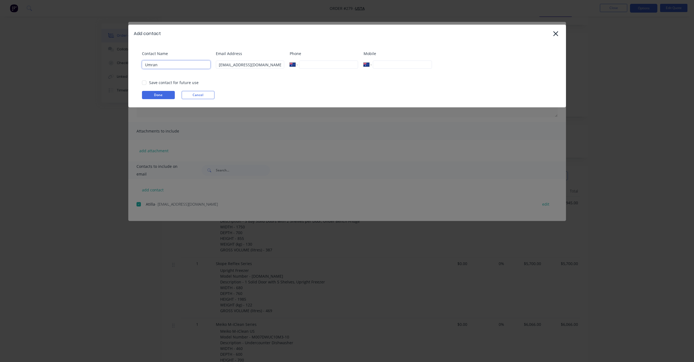
click at [147, 85] on div at bounding box center [144, 82] width 11 height 11
type input "Umran"
click at [159, 95] on button "Done" at bounding box center [158, 95] width 33 height 8
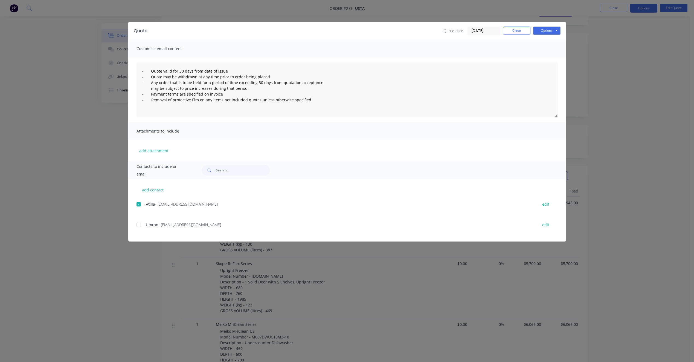
click at [140, 224] on div at bounding box center [138, 224] width 11 height 11
click at [403, 31] on button "Options" at bounding box center [546, 31] width 27 height 8
click at [403, 56] on button "Email" at bounding box center [550, 58] width 35 height 9
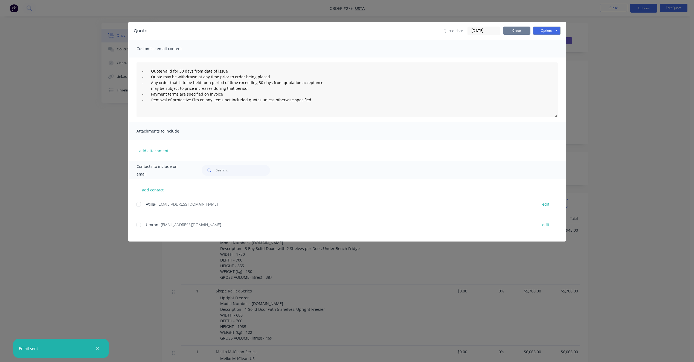
click at [403, 29] on button "Close" at bounding box center [516, 31] width 27 height 8
